Goal: Information Seeking & Learning: Learn about a topic

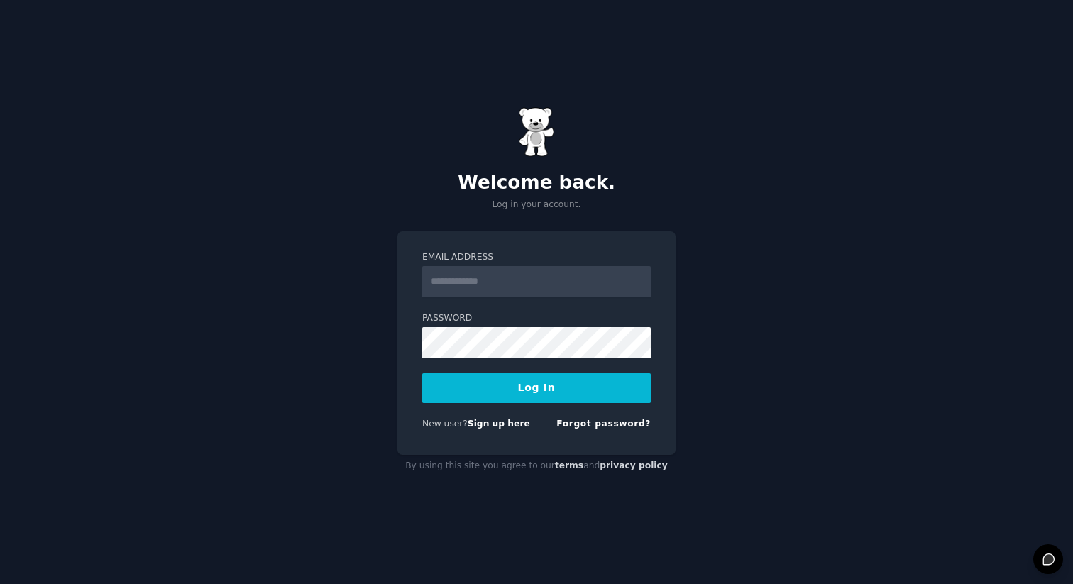
click at [547, 276] on input "Email Address" at bounding box center [536, 281] width 229 height 31
click at [509, 280] on input "Email Address" at bounding box center [536, 281] width 229 height 31
click at [486, 422] on link "Sign up here" at bounding box center [499, 424] width 62 height 10
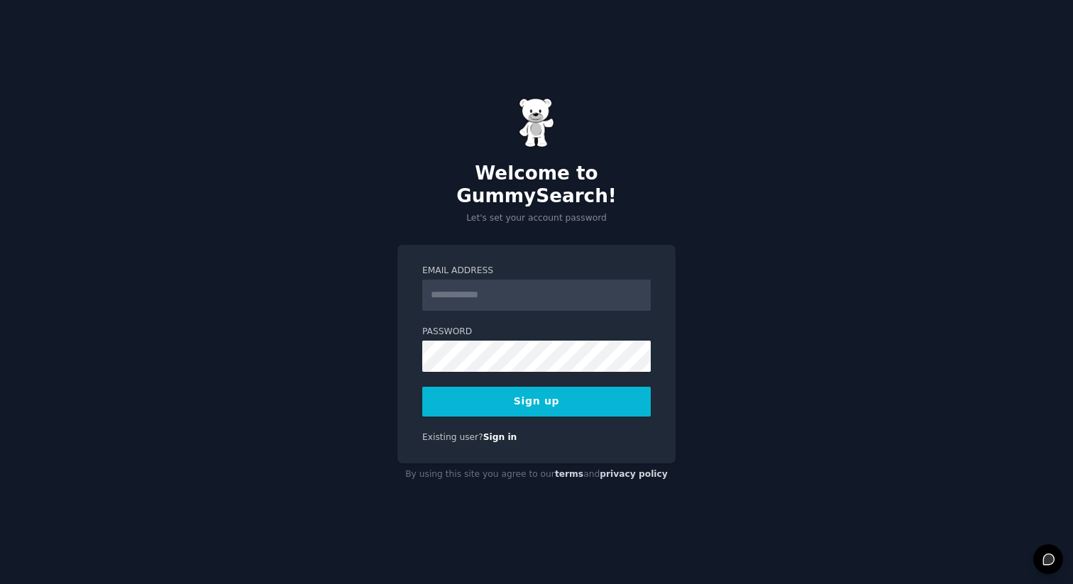
click at [509, 286] on input "Email Address" at bounding box center [536, 295] width 229 height 31
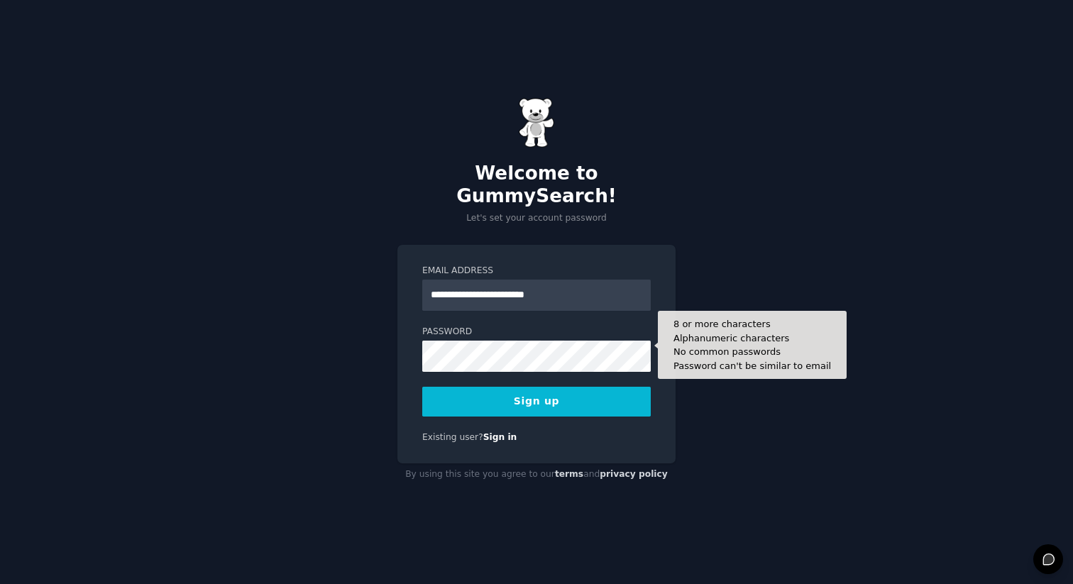
type input "**********"
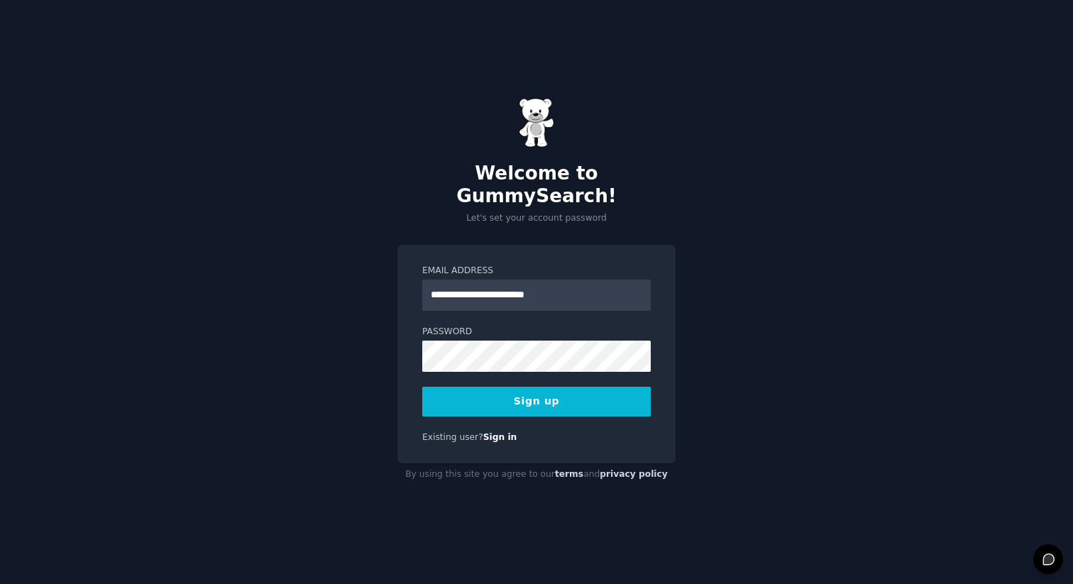
click at [434, 387] on button "Sign up" at bounding box center [536, 402] width 229 height 30
click at [490, 391] on button "Sign up" at bounding box center [536, 402] width 229 height 30
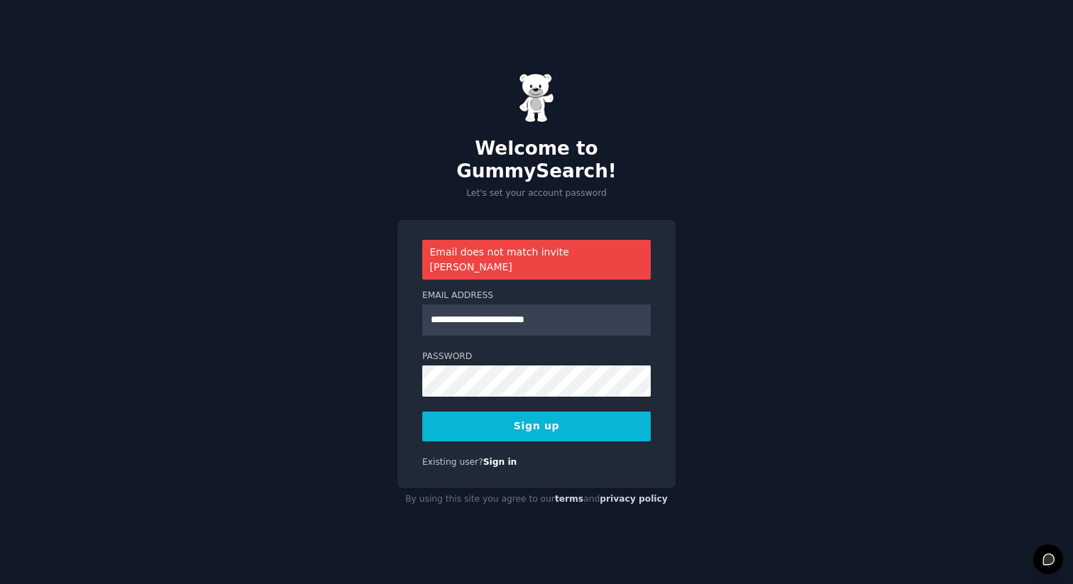
click at [499, 415] on button "Sign up" at bounding box center [536, 427] width 229 height 30
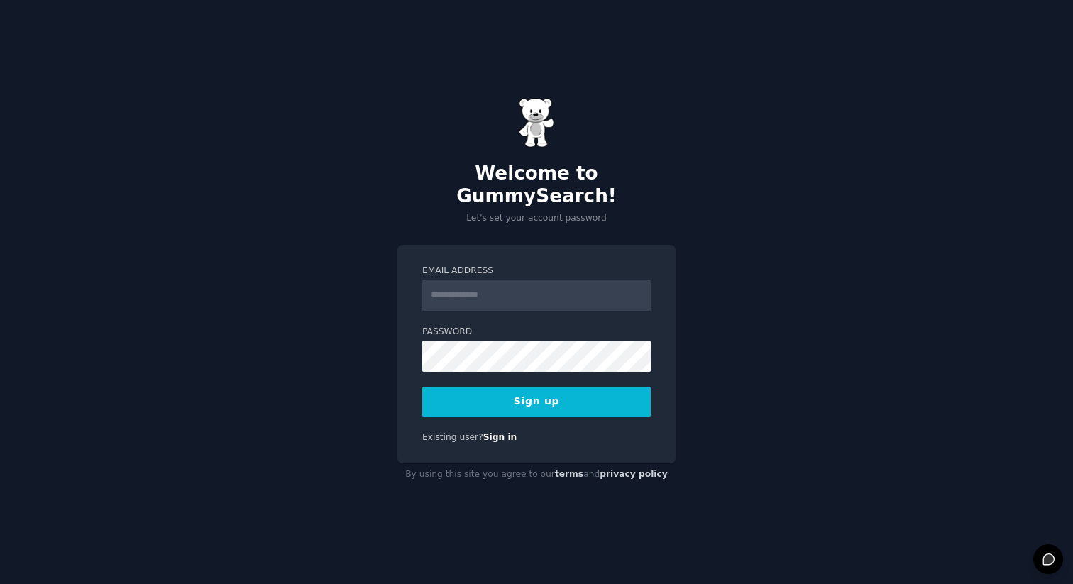
click at [501, 280] on input "Email Address" at bounding box center [536, 295] width 229 height 31
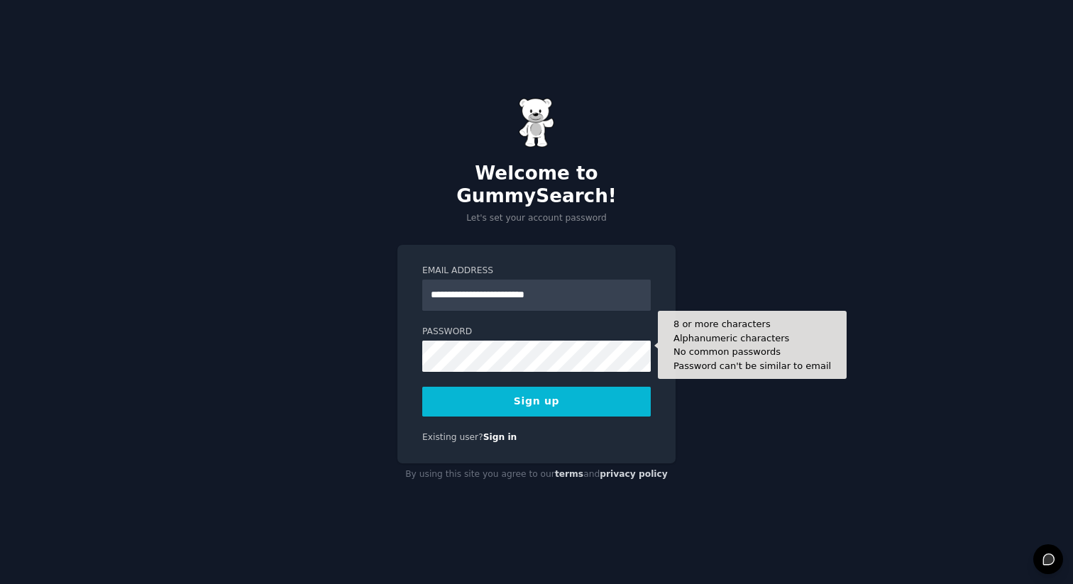
type input "**********"
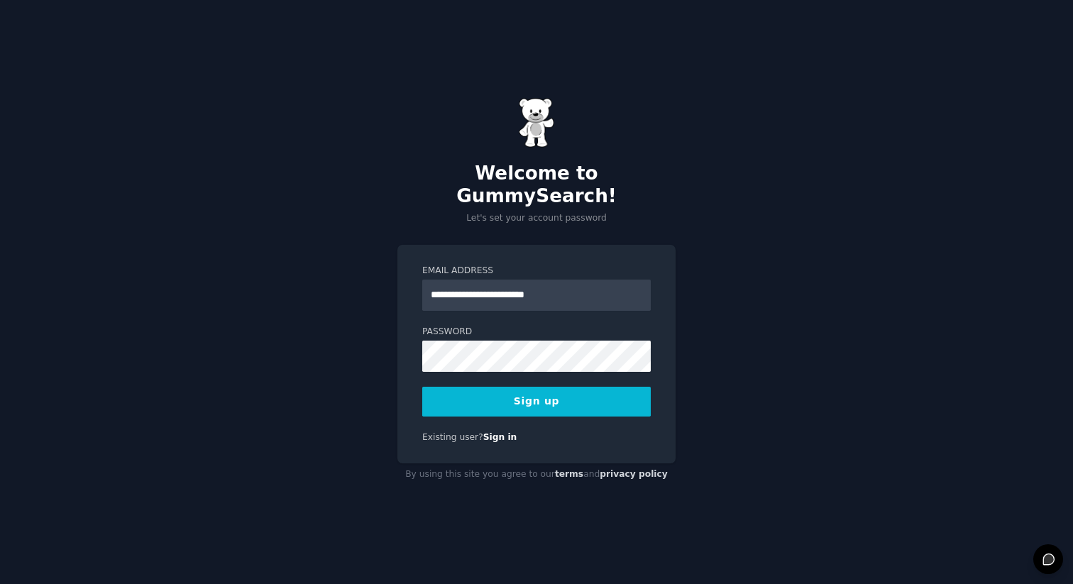
click at [565, 397] on button "Sign up" at bounding box center [536, 402] width 229 height 30
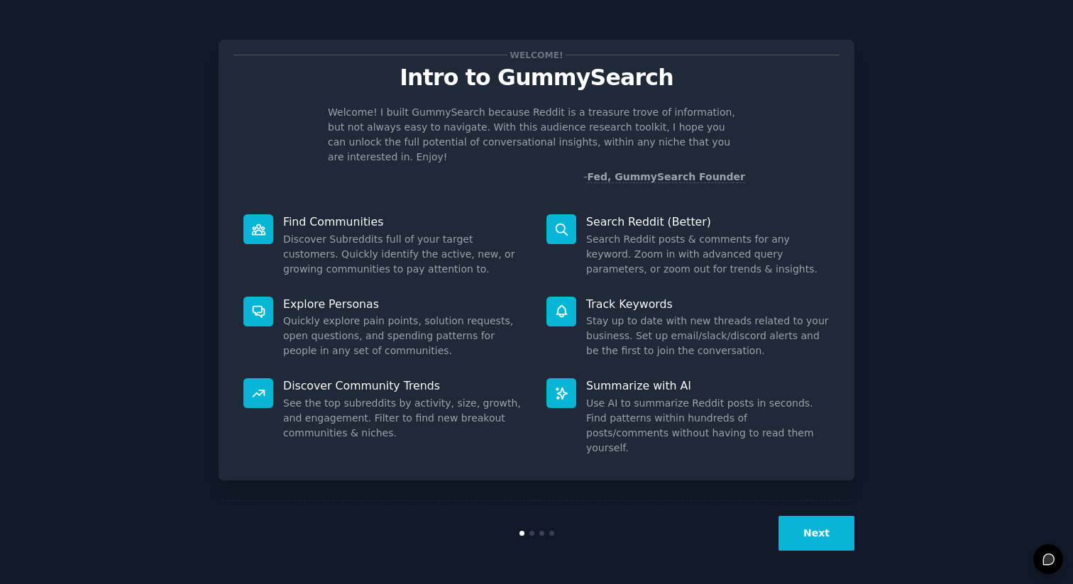
click at [808, 530] on button "Next" at bounding box center [817, 533] width 76 height 35
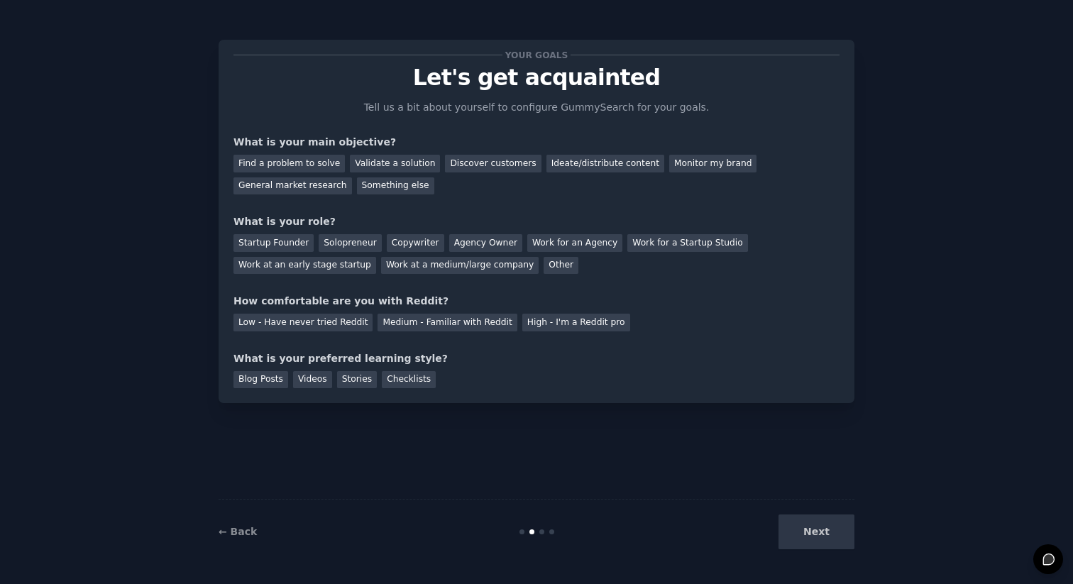
click at [808, 530] on div "Next" at bounding box center [748, 532] width 212 height 35
click at [813, 526] on div "Next" at bounding box center [748, 532] width 212 height 35
click at [540, 530] on div at bounding box center [541, 531] width 5 height 5
click at [297, 162] on div "Find a problem to solve" at bounding box center [289, 164] width 111 height 18
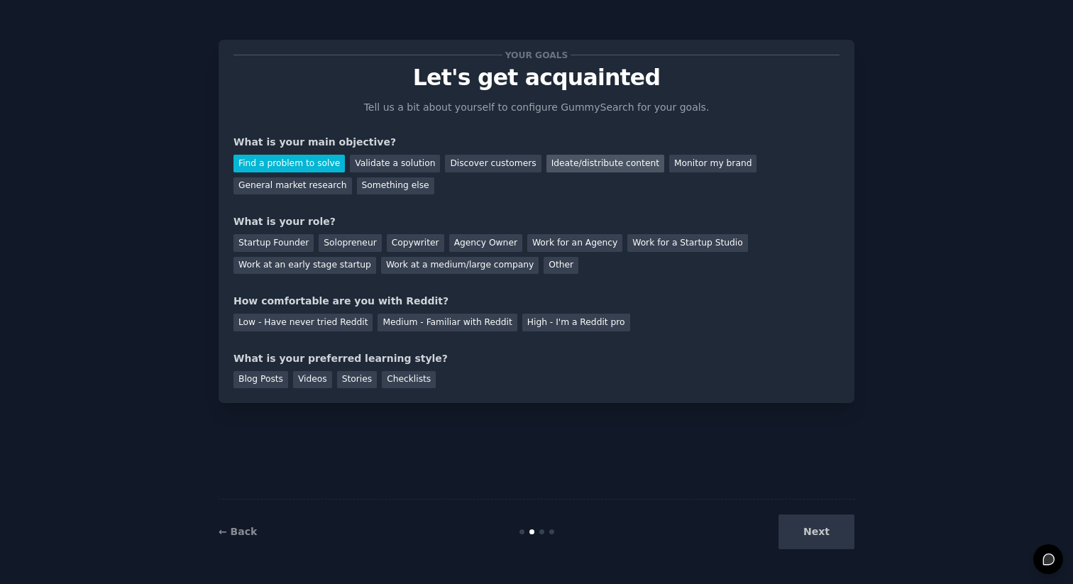
click at [557, 172] on div "Ideate/distribute content" at bounding box center [606, 164] width 118 height 18
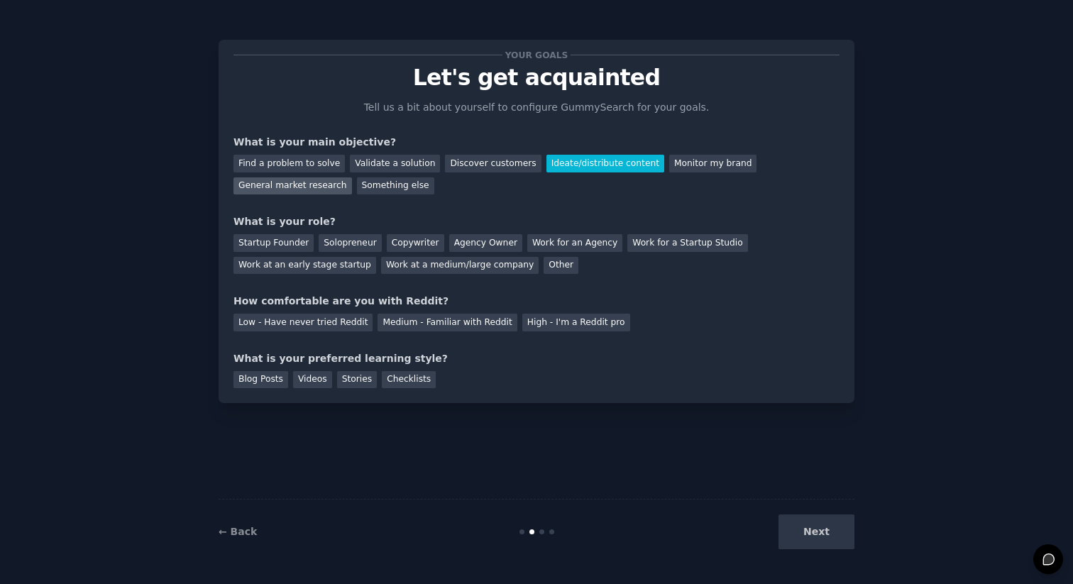
click at [329, 182] on div "General market research" at bounding box center [293, 186] width 119 height 18
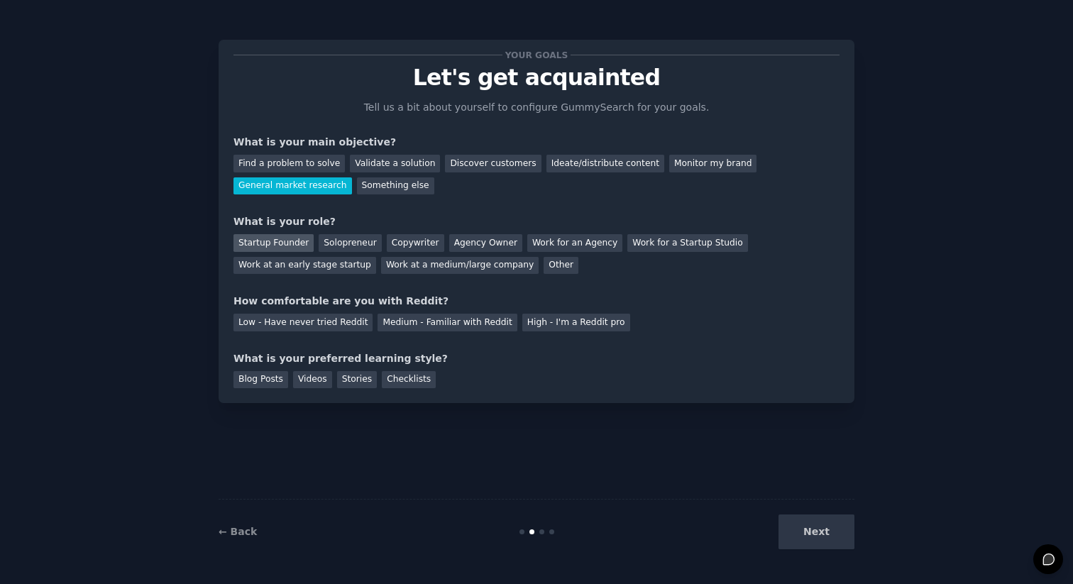
click at [284, 244] on div "Startup Founder" at bounding box center [274, 243] width 80 height 18
click at [404, 321] on div "Medium - Familiar with Reddit" at bounding box center [447, 323] width 139 height 18
click at [266, 380] on div "Blog Posts" at bounding box center [261, 380] width 55 height 18
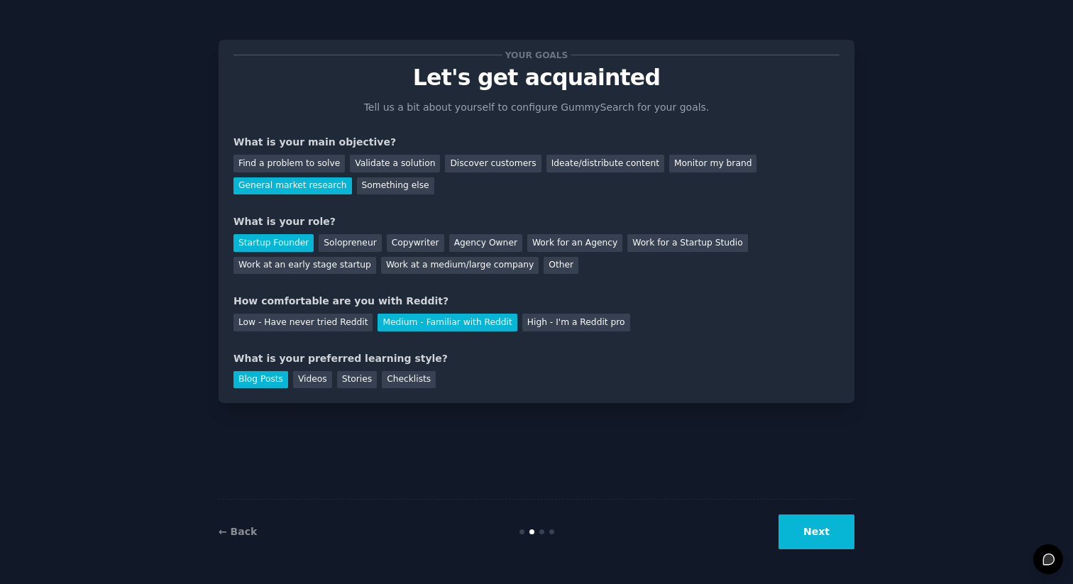
click at [826, 534] on button "Next" at bounding box center [817, 532] width 76 height 35
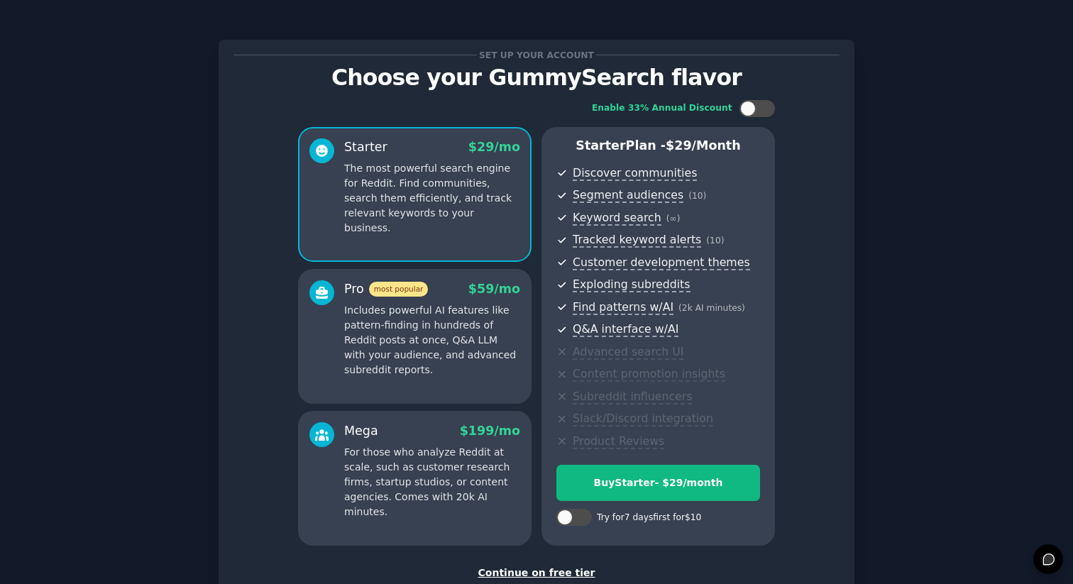
click at [533, 571] on div "Continue on free tier" at bounding box center [537, 573] width 606 height 15
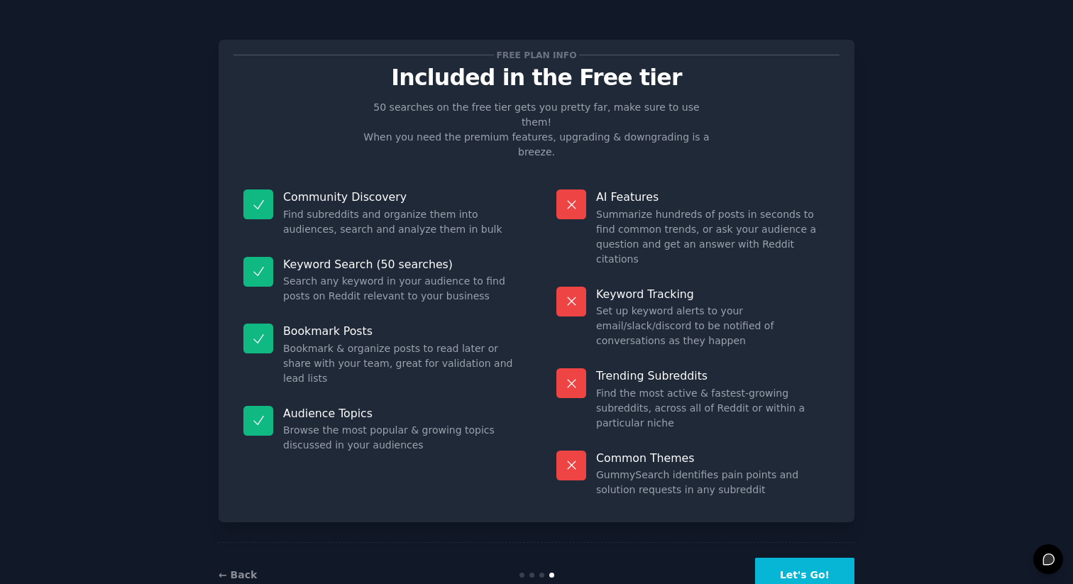
click at [823, 558] on button "Let's Go!" at bounding box center [804, 575] width 99 height 35
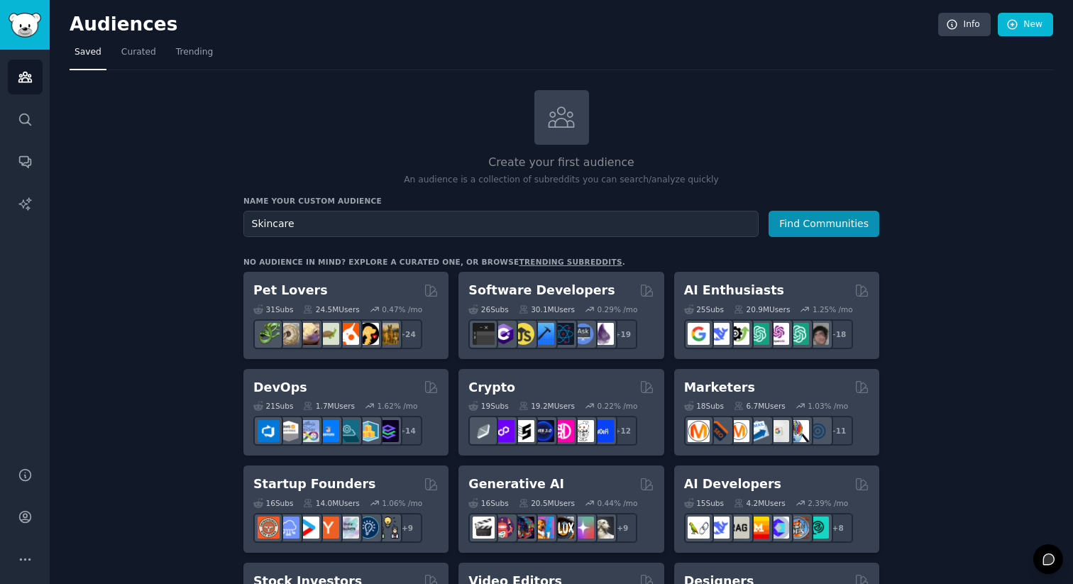
type input "Skincare"
click at [769, 211] on button "Find Communities" at bounding box center [824, 224] width 111 height 26
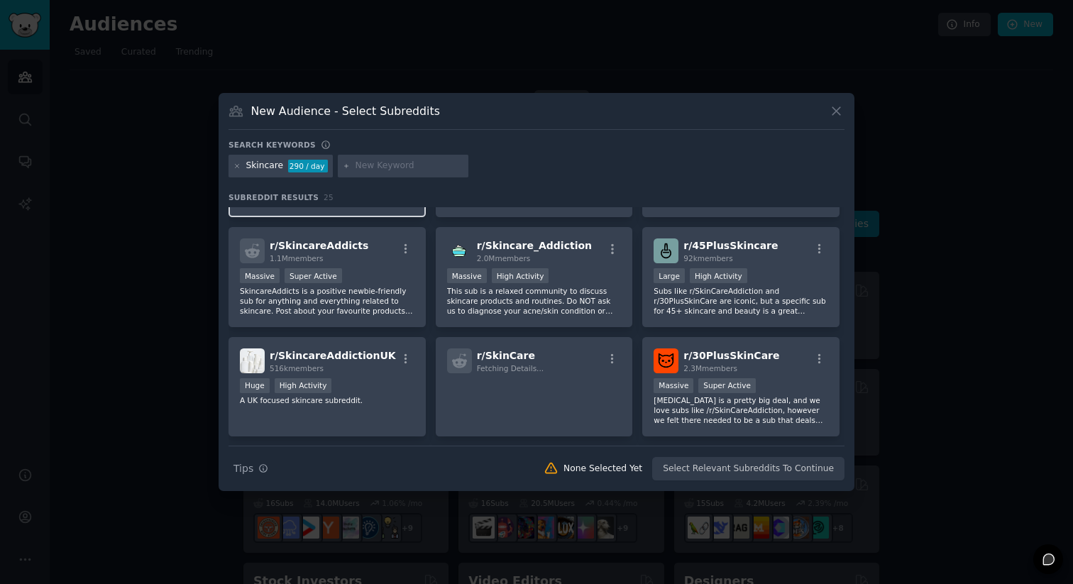
scroll to position [102, 0]
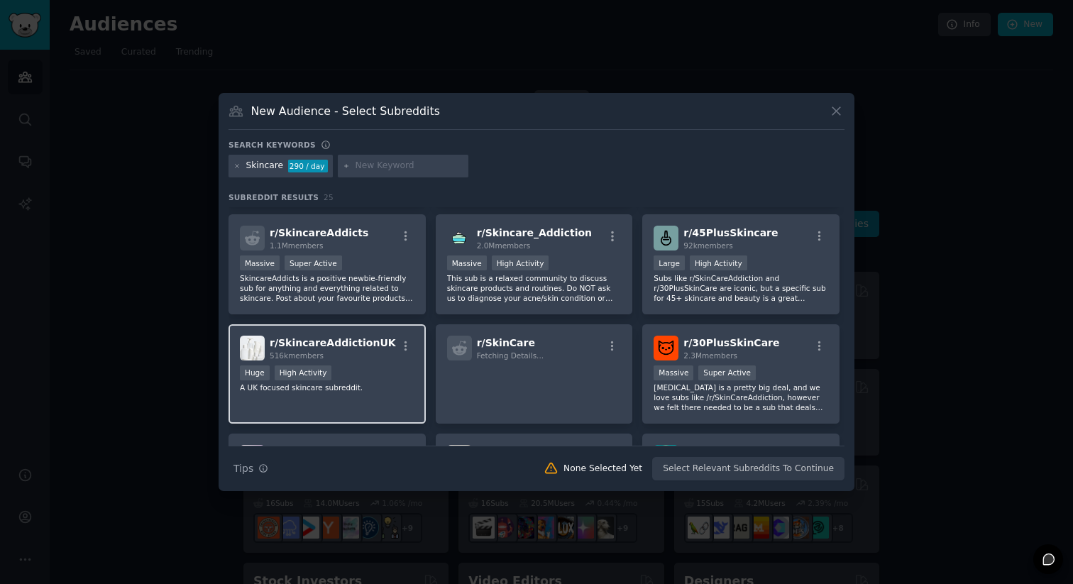
click at [355, 357] on div "516k members" at bounding box center [333, 356] width 126 height 10
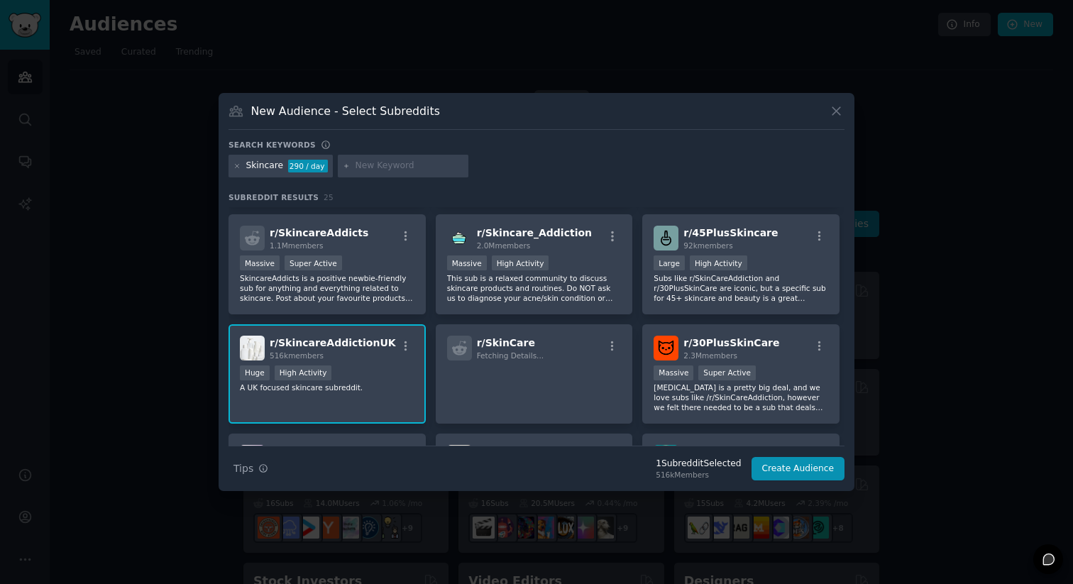
scroll to position [0, 0]
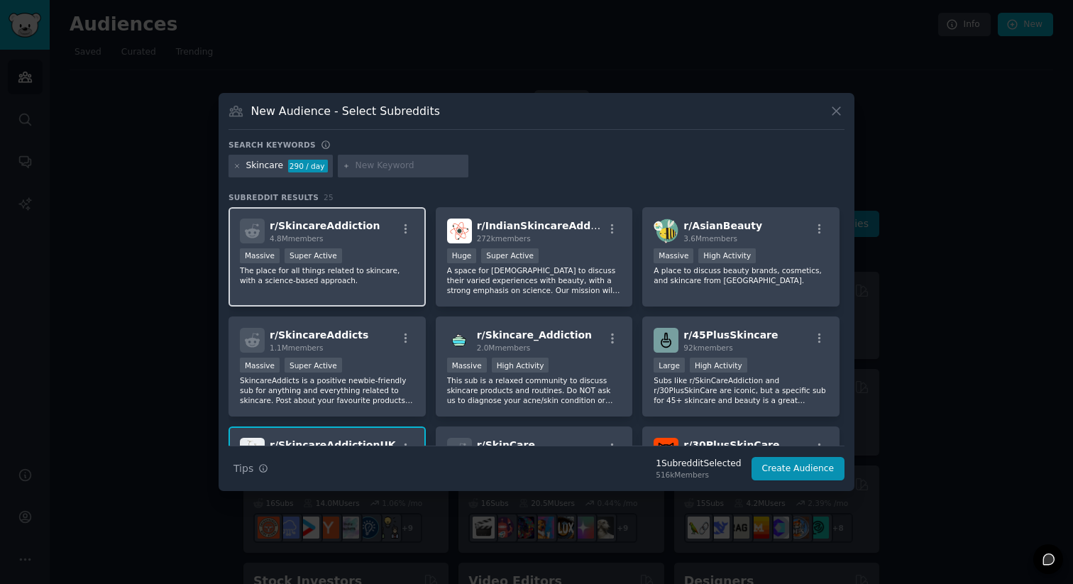
click at [355, 255] on div "Massive Super Active" at bounding box center [327, 257] width 175 height 18
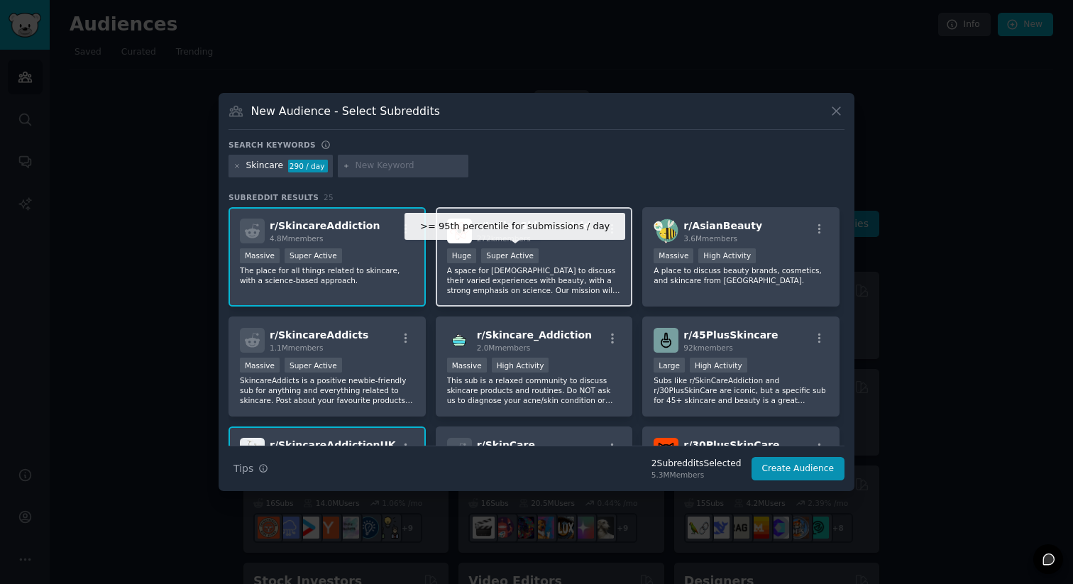
click at [500, 256] on div "Super Active" at bounding box center [509, 255] width 57 height 15
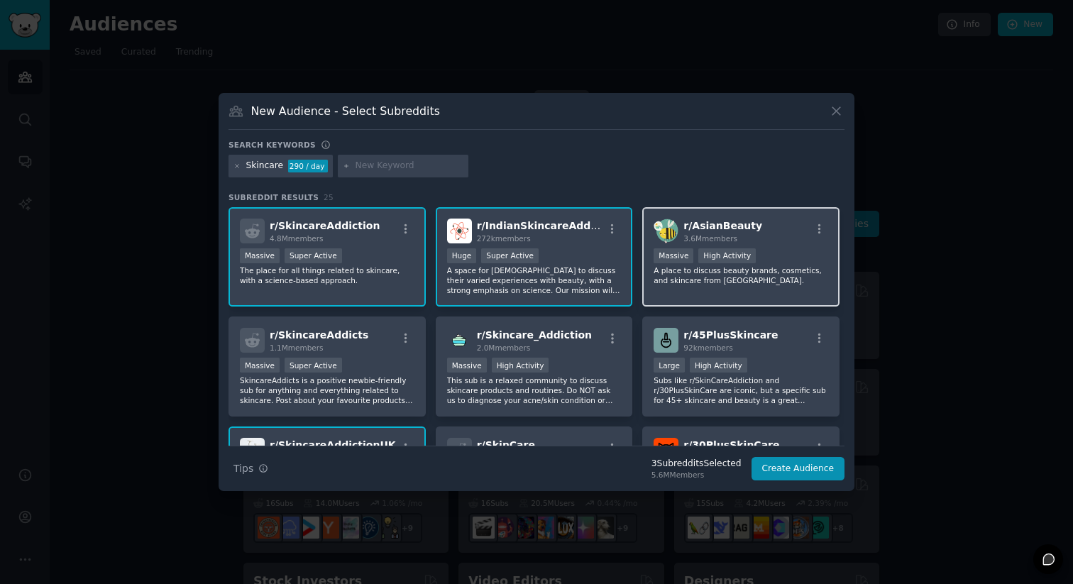
click at [714, 275] on p "A place to discuss beauty brands, cosmetics, and skincare from Asia." at bounding box center [741, 275] width 175 height 20
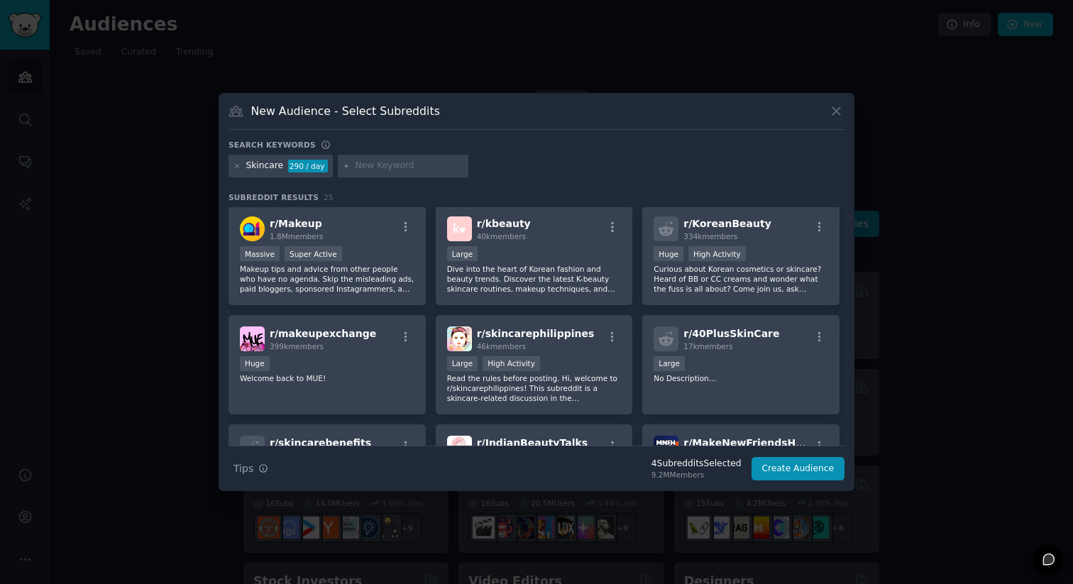
scroll to position [778, 0]
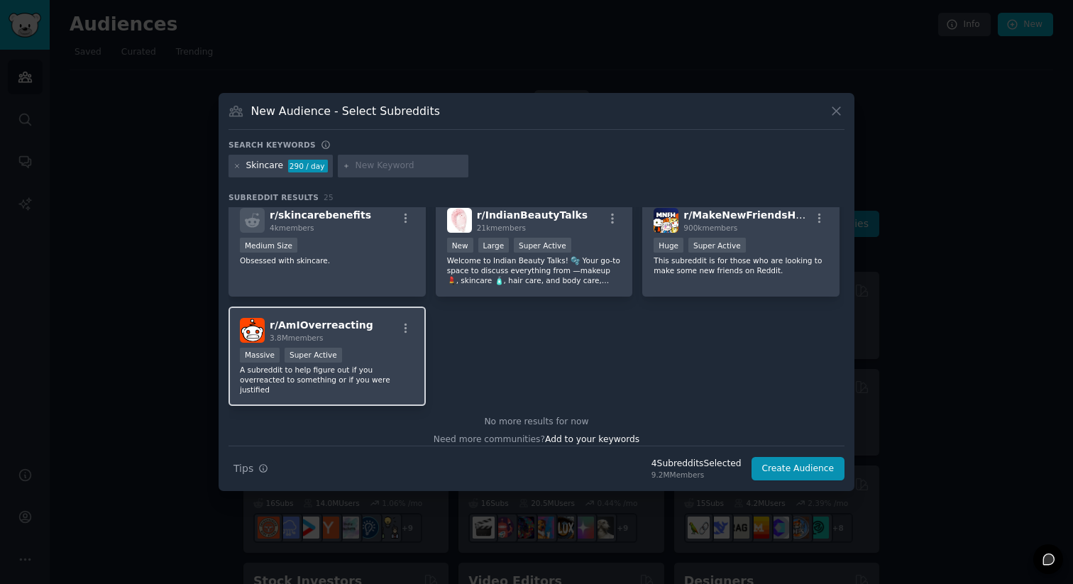
click at [392, 336] on div "r/ AmIOverreacting 3.8M members" at bounding box center [327, 330] width 175 height 25
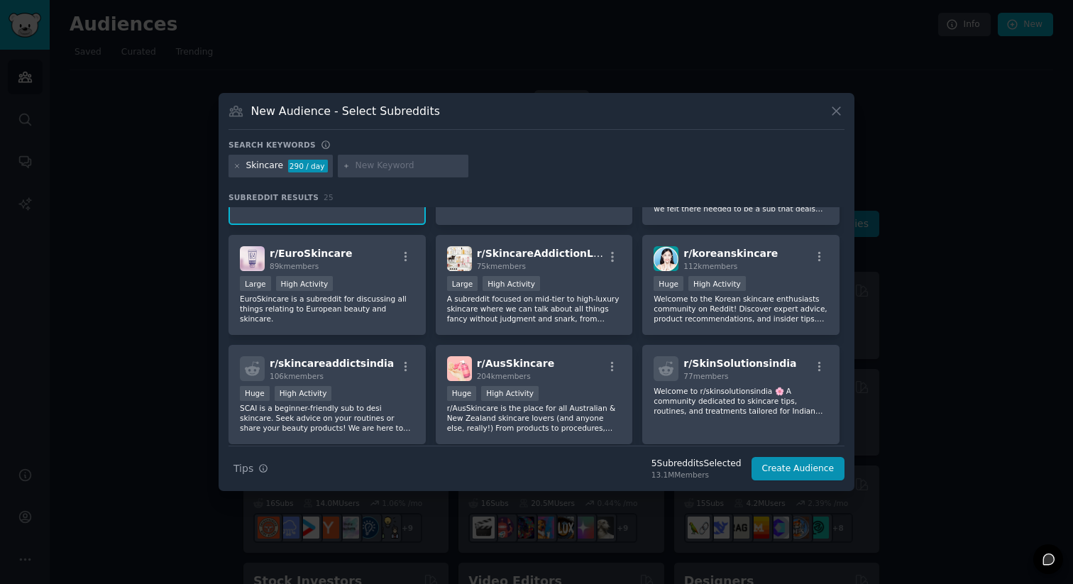
scroll to position [0, 0]
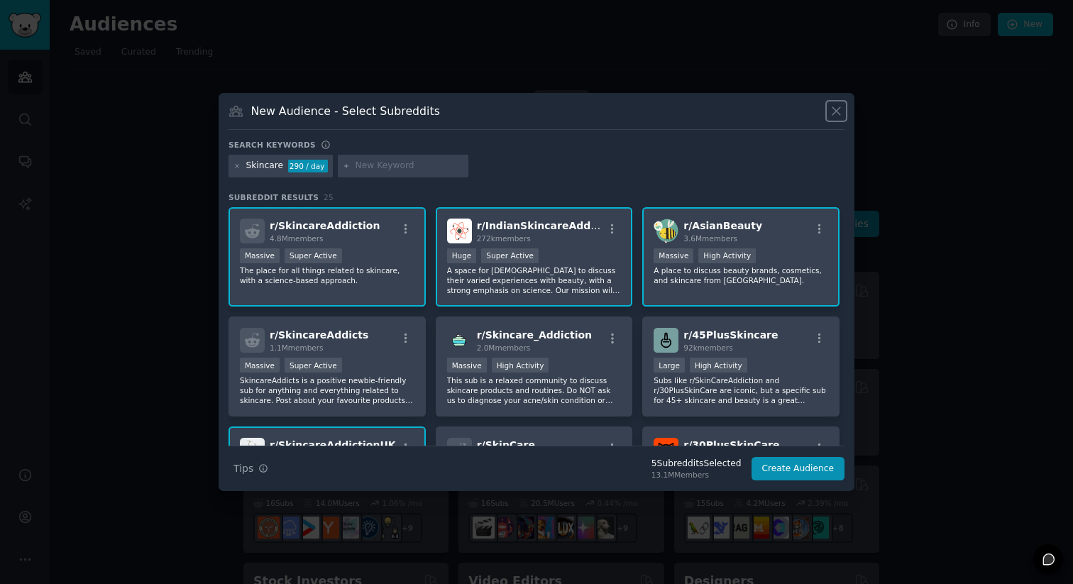
click at [841, 111] on icon at bounding box center [836, 111] width 15 height 15
